Goal: Task Accomplishment & Management: Complete application form

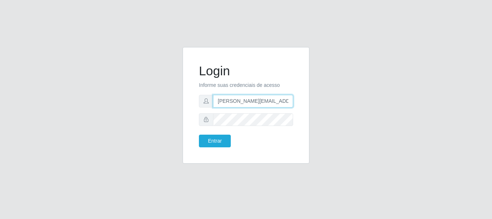
type input "[PERSON_NAME][EMAIL_ADDRESS][PERSON_NAME][DOMAIN_NAME]"
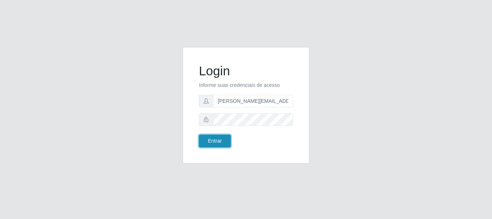
click at [214, 141] on button "Entrar" at bounding box center [215, 141] width 32 height 13
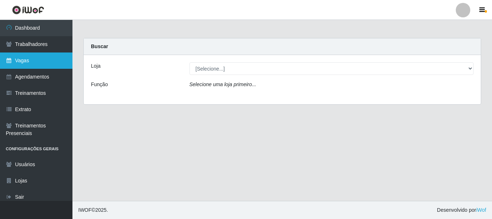
click at [36, 60] on link "Vagas" at bounding box center [36, 61] width 72 height 16
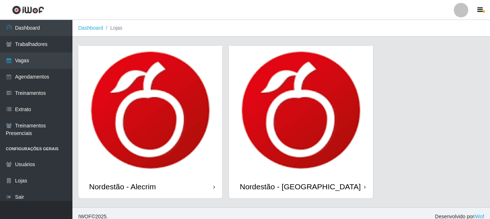
click at [124, 187] on div "Nordestão - Alecrim" at bounding box center [122, 186] width 67 height 9
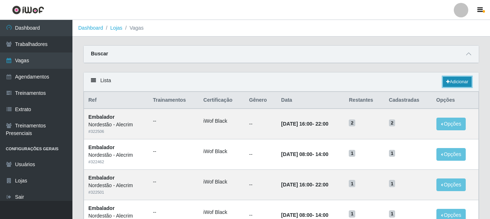
click at [456, 82] on link "Adicionar" at bounding box center [457, 82] width 29 height 10
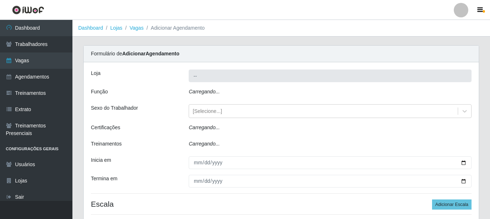
type input "Nordestão - Alecrim"
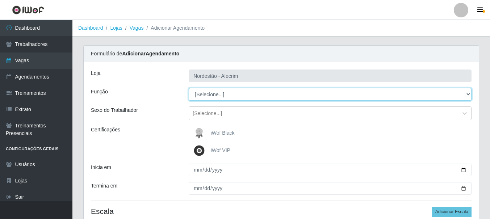
click at [467, 94] on select "[Selecione...] Embalador Embalador + Embalador ++" at bounding box center [330, 94] width 283 height 13
click at [189, 88] on select "[Selecione...] Embalador Embalador + Embalador ++" at bounding box center [330, 94] width 283 height 13
click at [466, 95] on select "[Selecione...] Embalador Embalador + Embalador ++" at bounding box center [330, 94] width 283 height 13
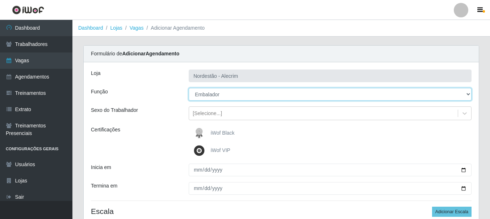
click at [189, 88] on select "[Selecione...] Embalador Embalador + Embalador ++" at bounding box center [330, 94] width 283 height 13
click at [204, 99] on select "[Selecione...] Embalador Embalador + Embalador ++" at bounding box center [330, 94] width 283 height 13
click at [189, 88] on select "[Selecione...] Embalador Embalador + Embalador ++" at bounding box center [330, 94] width 283 height 13
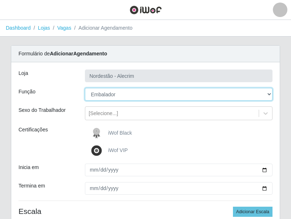
click at [270, 94] on select "[Selecione...] Embalador Embalador + Embalador ++" at bounding box center [179, 94] width 188 height 13
click at [158, 96] on select "[Selecione...] Embalador Embalador + Embalador ++" at bounding box center [179, 94] width 188 height 13
click at [85, 88] on select "[Selecione...] Embalador Embalador + Embalador ++" at bounding box center [179, 94] width 188 height 13
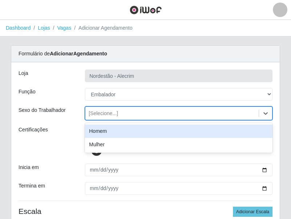
click at [121, 120] on div "[Selecione...]" at bounding box center [179, 114] width 188 height 14
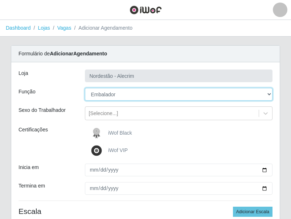
click at [123, 99] on select "[Selecione...] Embalador Embalador + Embalador ++" at bounding box center [179, 94] width 188 height 13
select select "70"
click at [85, 88] on select "[Selecione...] Embalador Embalador + Embalador ++" at bounding box center [179, 94] width 188 height 13
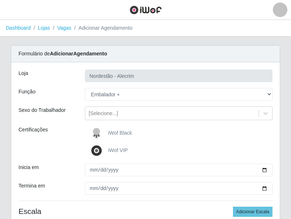
click at [120, 134] on span "iWof Black" at bounding box center [120, 133] width 24 height 6
click at [0, 0] on input "iWof Black" at bounding box center [0, 0] width 0 height 0
click at [110, 153] on span "iWof VIP" at bounding box center [118, 150] width 20 height 6
click at [0, 0] on input "iWof VIP" at bounding box center [0, 0] width 0 height 0
click at [112, 156] on label "iWof VIP" at bounding box center [108, 150] width 38 height 14
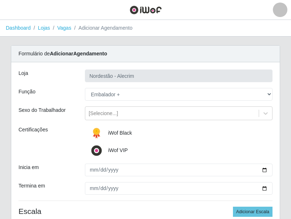
click at [0, 0] on input "iWof VIP" at bounding box center [0, 0] width 0 height 0
click at [114, 134] on span "iWof Black" at bounding box center [120, 133] width 24 height 6
click at [0, 0] on input "iWof Black" at bounding box center [0, 0] width 0 height 0
click at [114, 134] on span "iWof Black" at bounding box center [120, 133] width 24 height 6
click at [0, 0] on input "iWof Black" at bounding box center [0, 0] width 0 height 0
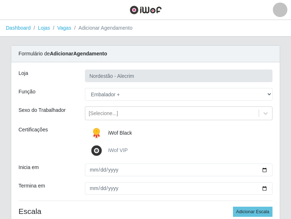
click at [96, 131] on img at bounding box center [97, 133] width 17 height 14
click at [0, 0] on input "iWof Black" at bounding box center [0, 0] width 0 height 0
click at [96, 131] on img at bounding box center [97, 133] width 17 height 14
click at [0, 0] on input "iWof Black" at bounding box center [0, 0] width 0 height 0
